Goal: Check status: Check status

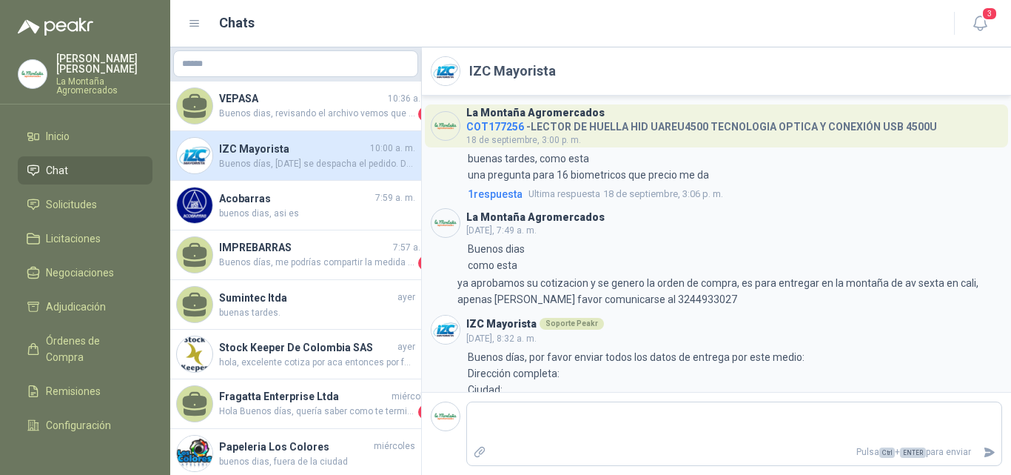
scroll to position [312, 0]
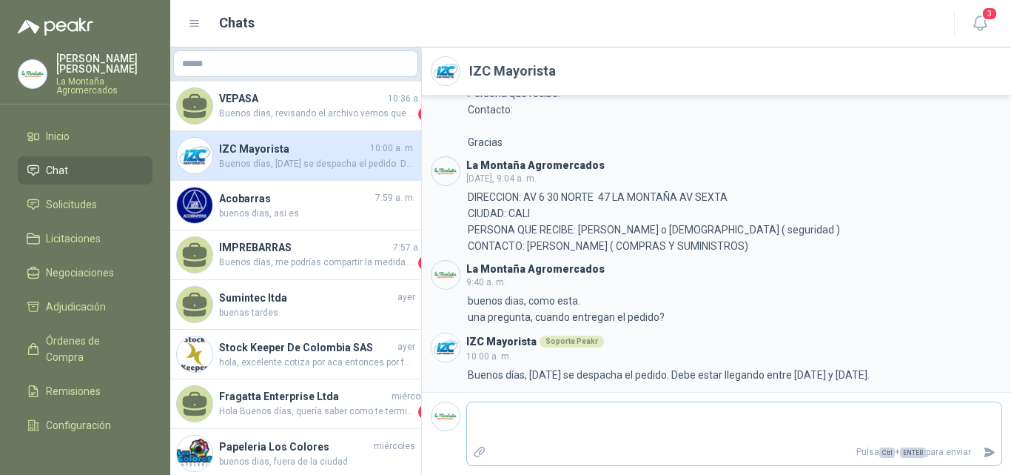
click at [551, 432] on textarea at bounding box center [734, 422] width 535 height 34
click at [56, 204] on span "Solicitudes" at bounding box center [71, 204] width 51 height 16
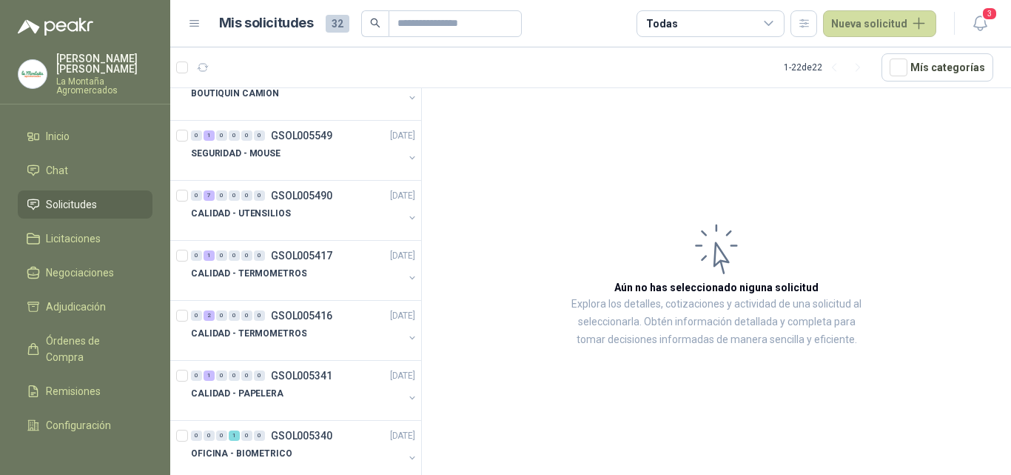
scroll to position [888, 0]
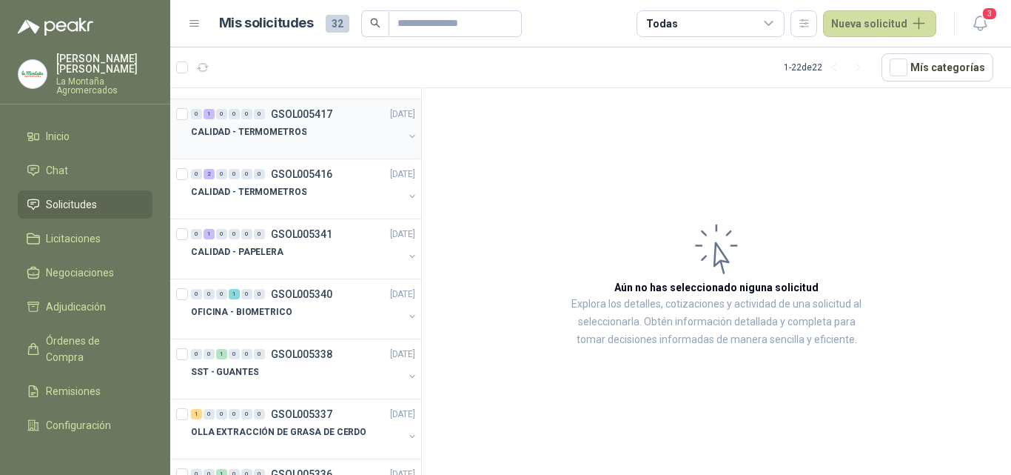
click at [332, 145] on div at bounding box center [297, 147] width 212 height 12
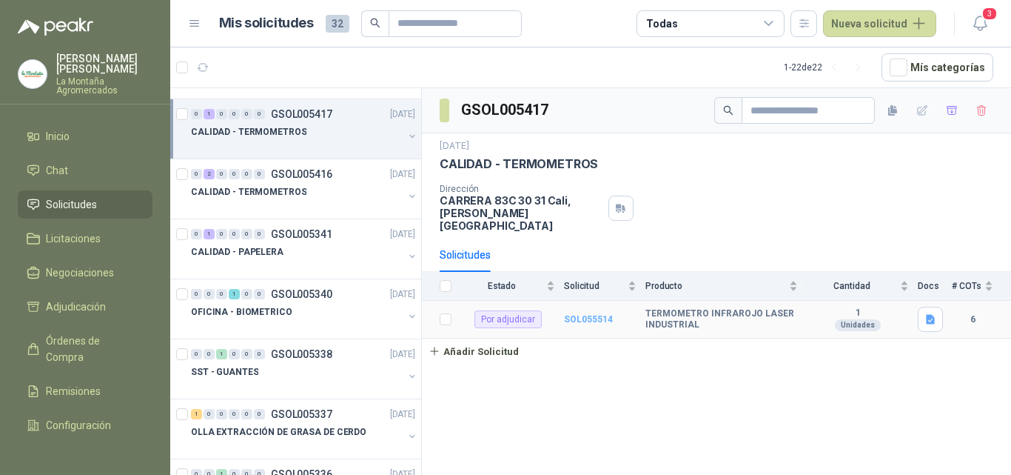
click at [594, 314] on b "SOL055514" at bounding box center [588, 319] width 49 height 10
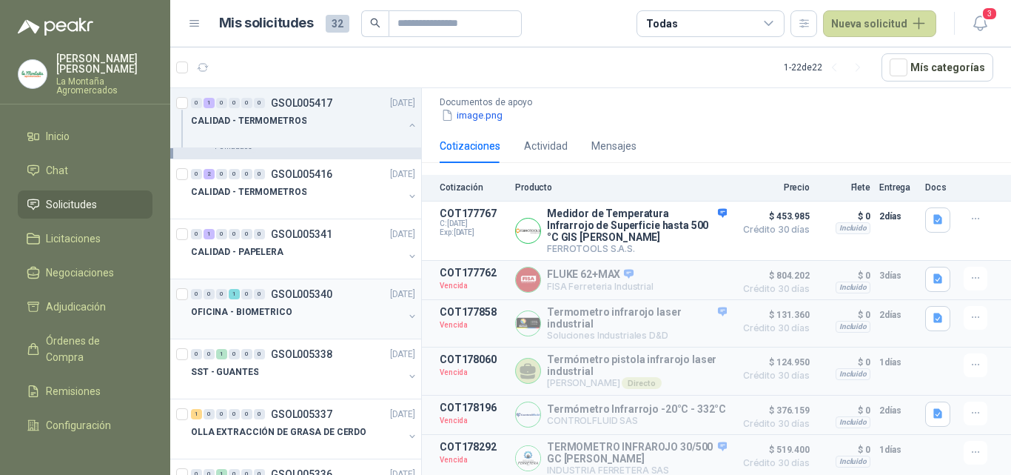
scroll to position [1008, 0]
